Goal: Information Seeking & Learning: Learn about a topic

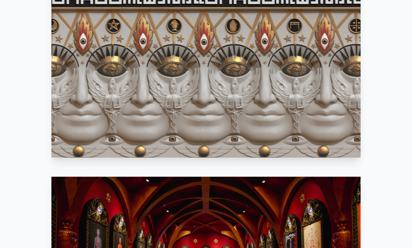
scroll to position [393, 0]
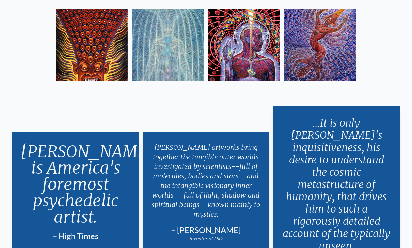
scroll to position [1144, 0]
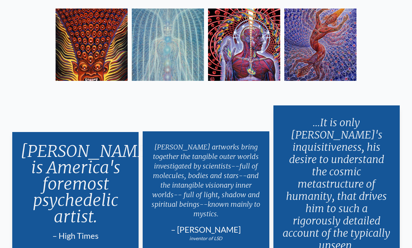
click at [251, 81] on img at bounding box center [244, 45] width 72 height 72
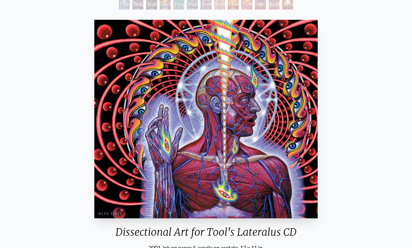
scroll to position [97, 0]
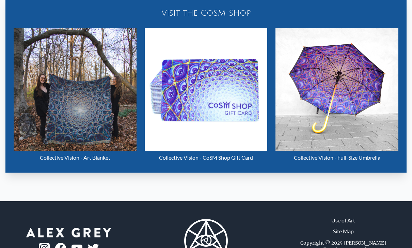
scroll to position [375, 0]
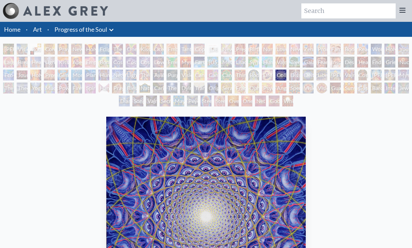
click at [285, 44] on div "Love Circuit" at bounding box center [281, 49] width 11 height 11
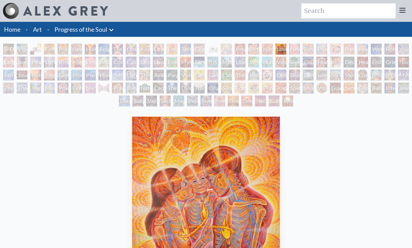
click at [9, 48] on div "Adam & Eve" at bounding box center [8, 49] width 11 height 11
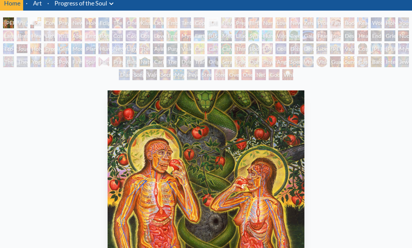
scroll to position [26, 0]
click at [25, 24] on div "Visionary Origin of Language" at bounding box center [22, 22] width 11 height 11
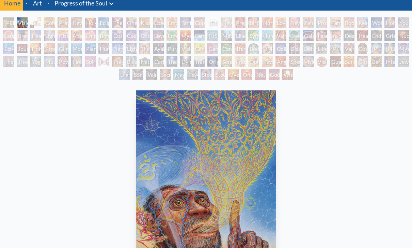
click at [41, 58] on div "Yogi & the Möbius Sphere" at bounding box center [35, 61] width 11 height 11
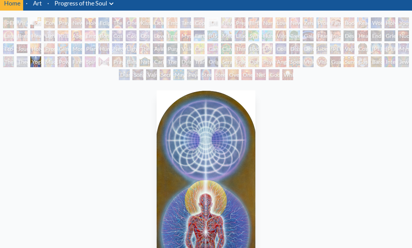
click at [147, 20] on div "Kissing" at bounding box center [144, 22] width 11 height 11
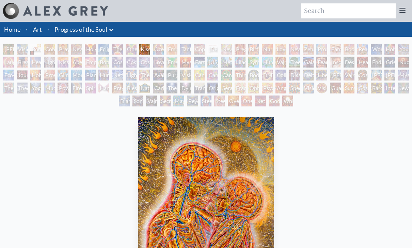
click at [77, 47] on div "New Man New Woman" at bounding box center [76, 49] width 11 height 11
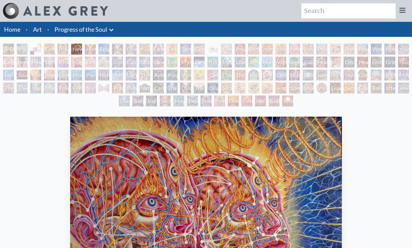
click at [273, 50] on div "Nursing" at bounding box center [267, 49] width 11 height 11
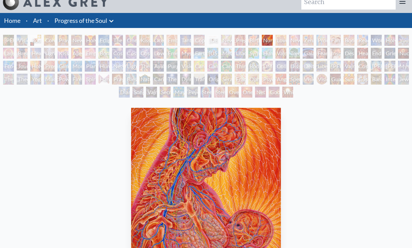
scroll to position [3, 0]
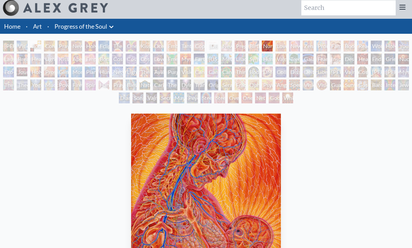
click at [254, 49] on div "Birth" at bounding box center [253, 46] width 11 height 11
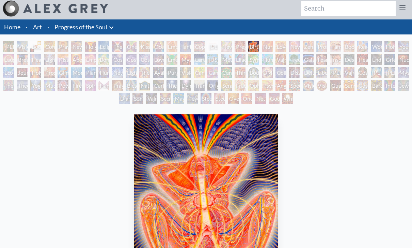
scroll to position [2, 0]
click at [240, 48] on div "Pregnancy" at bounding box center [240, 46] width 11 height 11
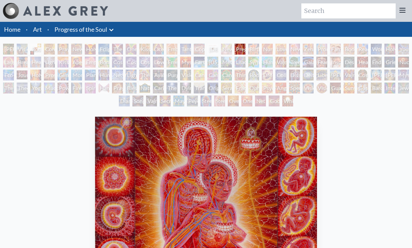
click at [225, 47] on div "Newborn" at bounding box center [226, 49] width 11 height 11
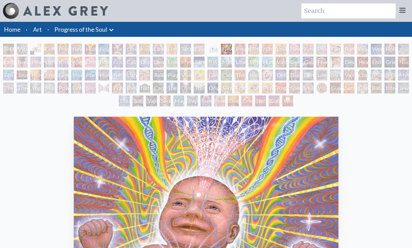
click at [213, 47] on div "Buddha Embryo" at bounding box center [213, 49] width 11 height 11
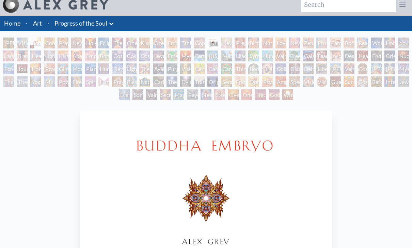
scroll to position [5, 0]
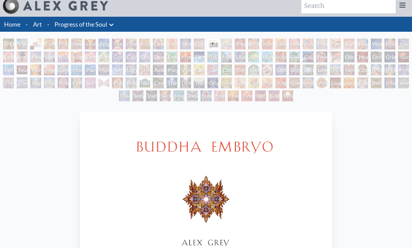
click at [61, 26] on link "Progress of the Soul" at bounding box center [81, 25] width 53 height 10
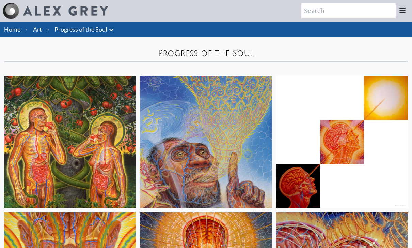
click at [11, 29] on link "Home" at bounding box center [12, 29] width 16 height 7
click at [38, 30] on link "Art" at bounding box center [37, 30] width 9 height 10
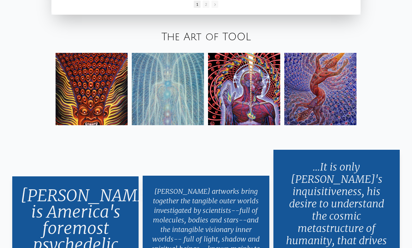
scroll to position [1100, 0]
click at [244, 43] on link "The Art of TOOL" at bounding box center [207, 37] width 90 height 11
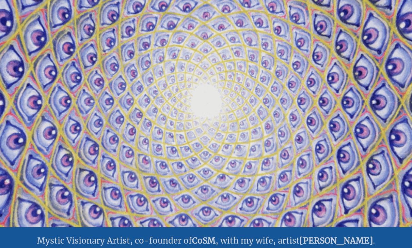
scroll to position [0, 0]
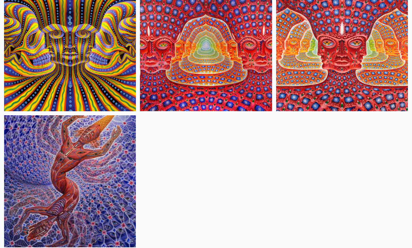
scroll to position [641, 0]
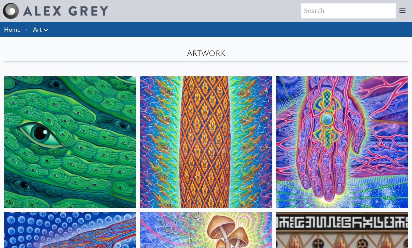
click at [42, 31] on icon at bounding box center [46, 30] width 8 height 8
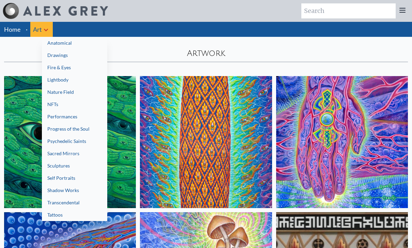
click at [48, 214] on link "Tattoos" at bounding box center [74, 215] width 65 height 12
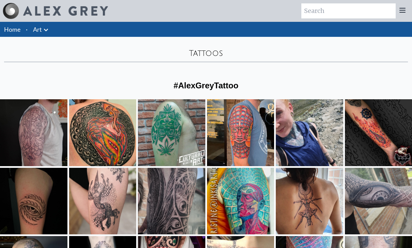
click at [9, 6] on img at bounding box center [11, 11] width 16 height 16
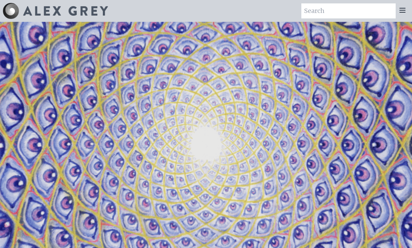
scroll to position [1043, 0]
